Goal: Communication & Community: Answer question/provide support

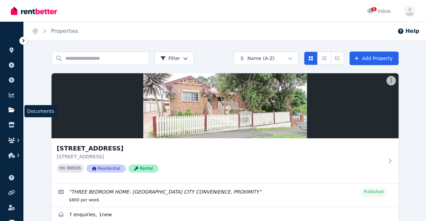
click at [11, 110] on icon at bounding box center [11, 109] width 6 height 5
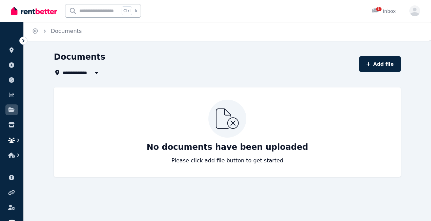
click at [14, 140] on icon "button" at bounding box center [11, 140] width 7 height 5
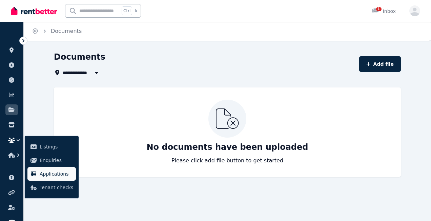
click at [46, 172] on span "Applications" at bounding box center [57, 174] width 34 height 8
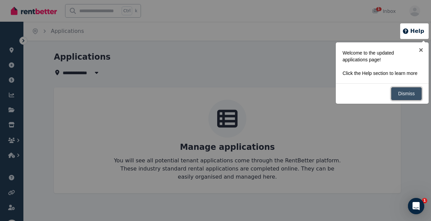
click at [405, 93] on link "Dismiss" at bounding box center [406, 93] width 31 height 13
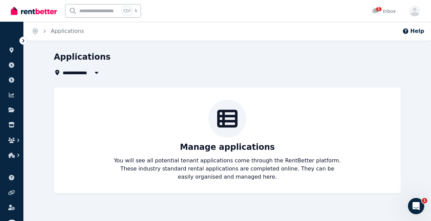
click at [232, 117] on icon at bounding box center [227, 119] width 20 height 18
click at [418, 31] on button "Help" at bounding box center [413, 31] width 22 height 8
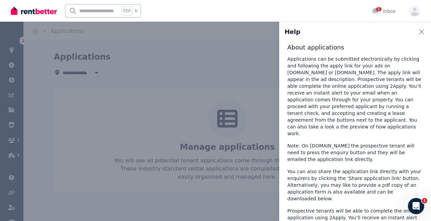
click at [390, 80] on p "Applications can be submitted electronically by clicking and following the appl…" at bounding box center [354, 96] width 135 height 81
click at [419, 29] on icon "button" at bounding box center [421, 32] width 8 height 8
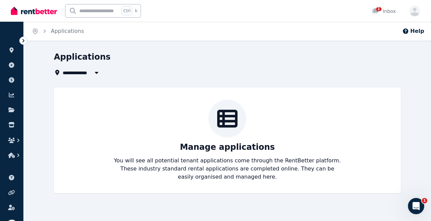
click at [22, 41] on icon at bounding box center [23, 40] width 7 height 7
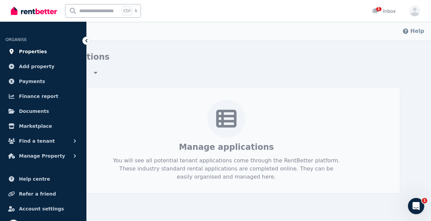
click at [26, 53] on span "Properties" at bounding box center [33, 51] width 28 height 8
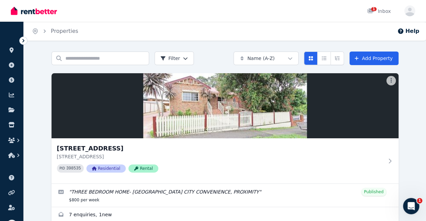
scroll to position [14, 0]
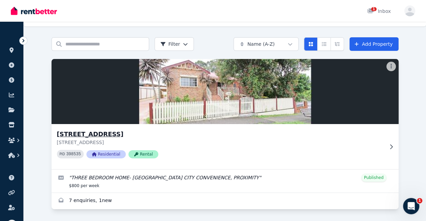
click at [220, 112] on img at bounding box center [225, 91] width 364 height 68
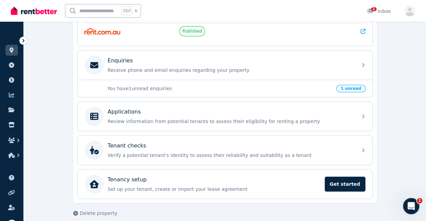
scroll to position [196, 0]
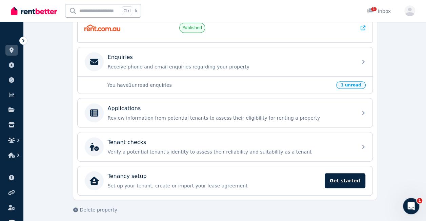
click at [355, 86] on span "1 unread" at bounding box center [350, 84] width 29 height 7
click at [353, 81] on span "1 unread" at bounding box center [350, 84] width 29 height 7
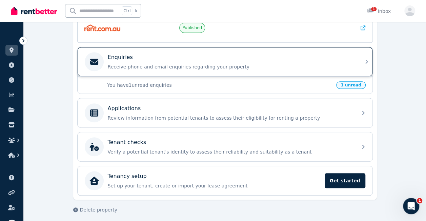
click at [260, 53] on div "Enquiries" at bounding box center [230, 57] width 245 height 8
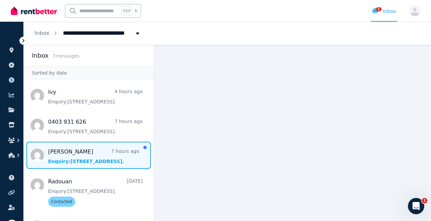
click at [80, 154] on span "Message list" at bounding box center [89, 155] width 130 height 27
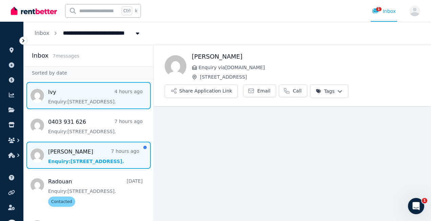
click at [100, 104] on span "Message list" at bounding box center [89, 95] width 130 height 27
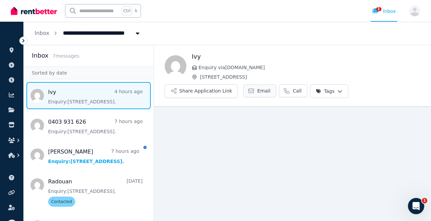
click at [248, 91] on icon at bounding box center [251, 90] width 7 height 7
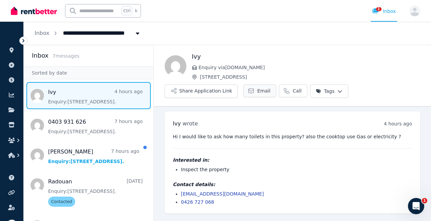
click at [248, 91] on icon at bounding box center [251, 90] width 7 height 7
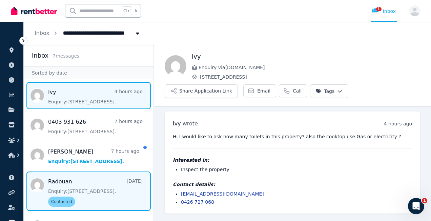
click at [64, 196] on span "Message list" at bounding box center [89, 190] width 130 height 39
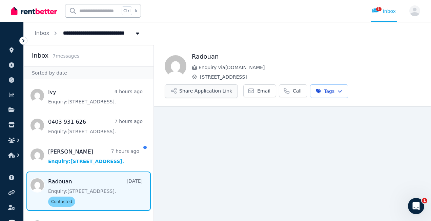
click at [197, 87] on button "Share Application Link" at bounding box center [201, 91] width 73 height 14
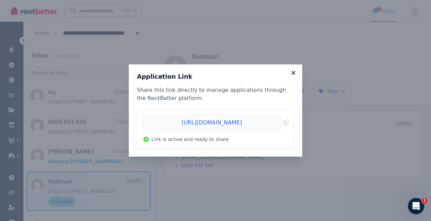
click at [296, 73] on icon at bounding box center [293, 73] width 7 height 6
